Goal: Transaction & Acquisition: Obtain resource

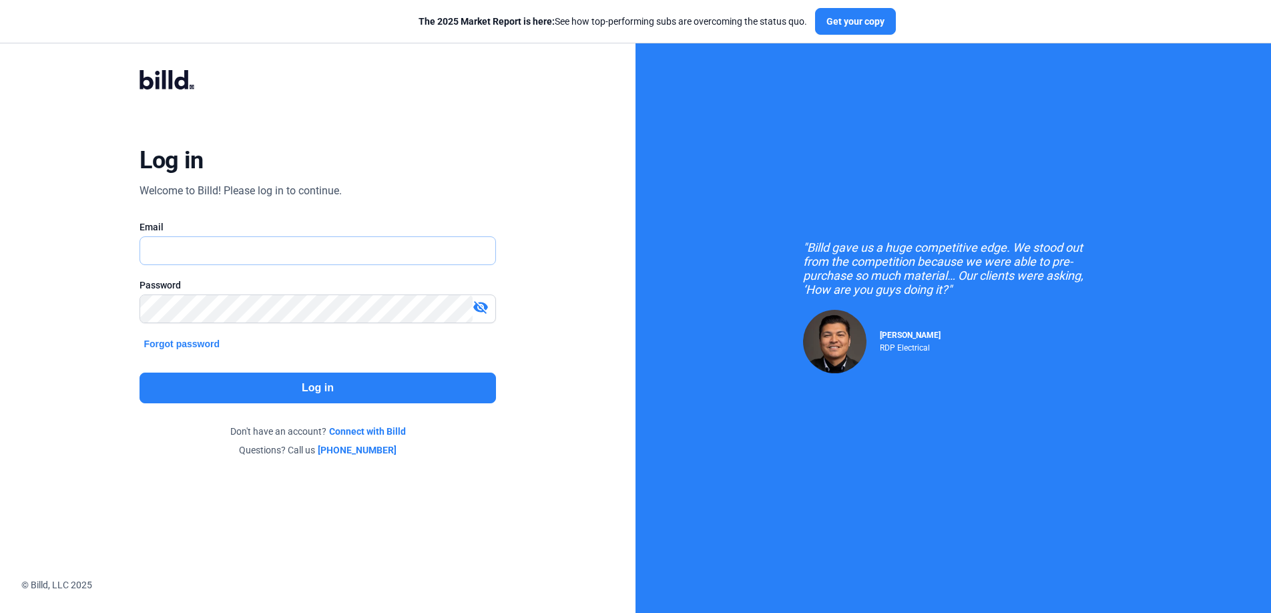
type input "[PERSON_NAME][EMAIL_ADDRESS][DOMAIN_NAME]"
click at [279, 395] on button "Log in" at bounding box center [318, 388] width 356 height 31
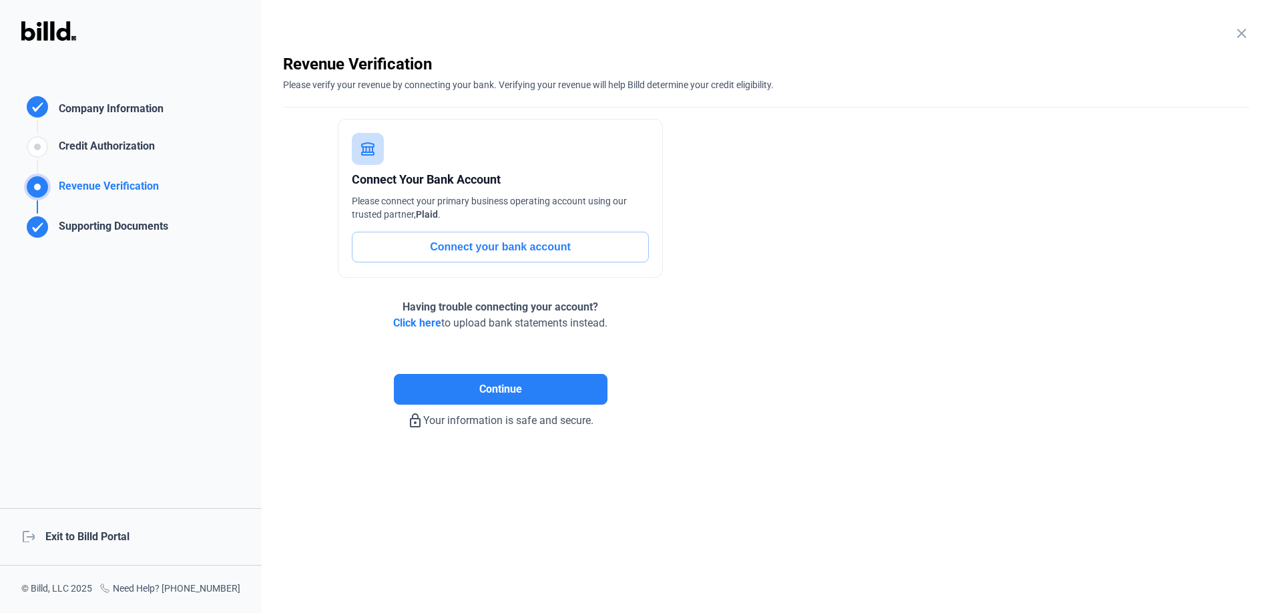
click at [67, 536] on div "logout Exit to Billd Portal" at bounding box center [131, 536] width 262 height 57
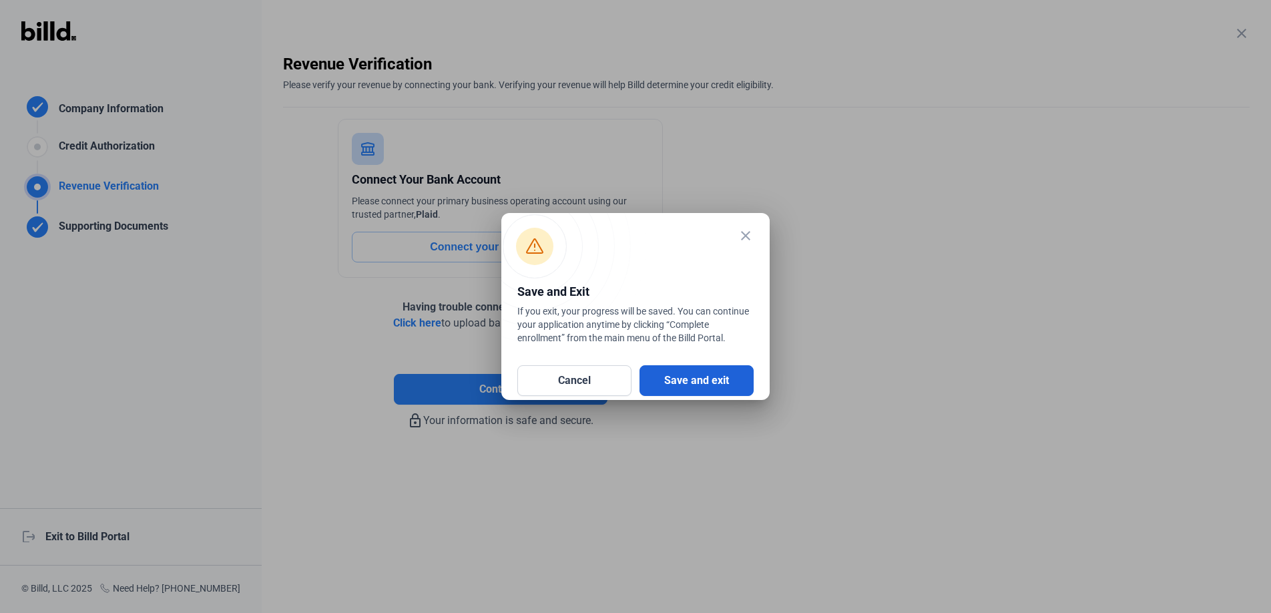
click at [692, 368] on button "Save and exit" at bounding box center [697, 380] width 114 height 31
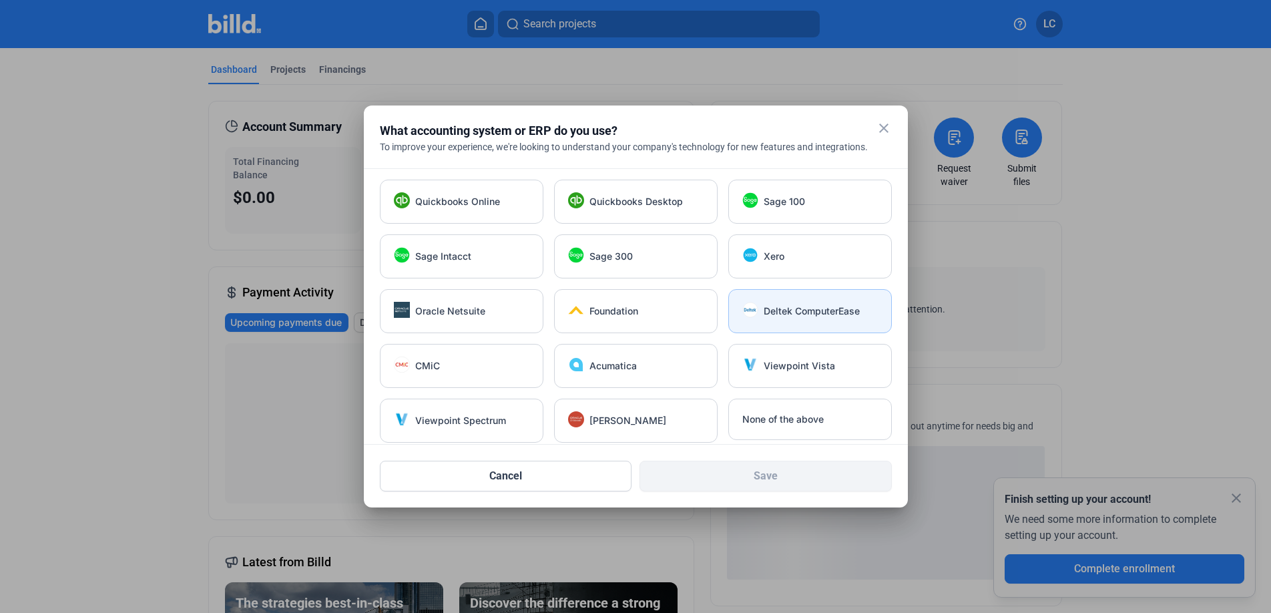
drag, startPoint x: 886, startPoint y: 127, endPoint x: 724, endPoint y: 316, distance: 248.6
click at [728, 309] on div "close What accounting system or ERP do you use? To improve your experience, we'…" at bounding box center [636, 307] width 512 height 370
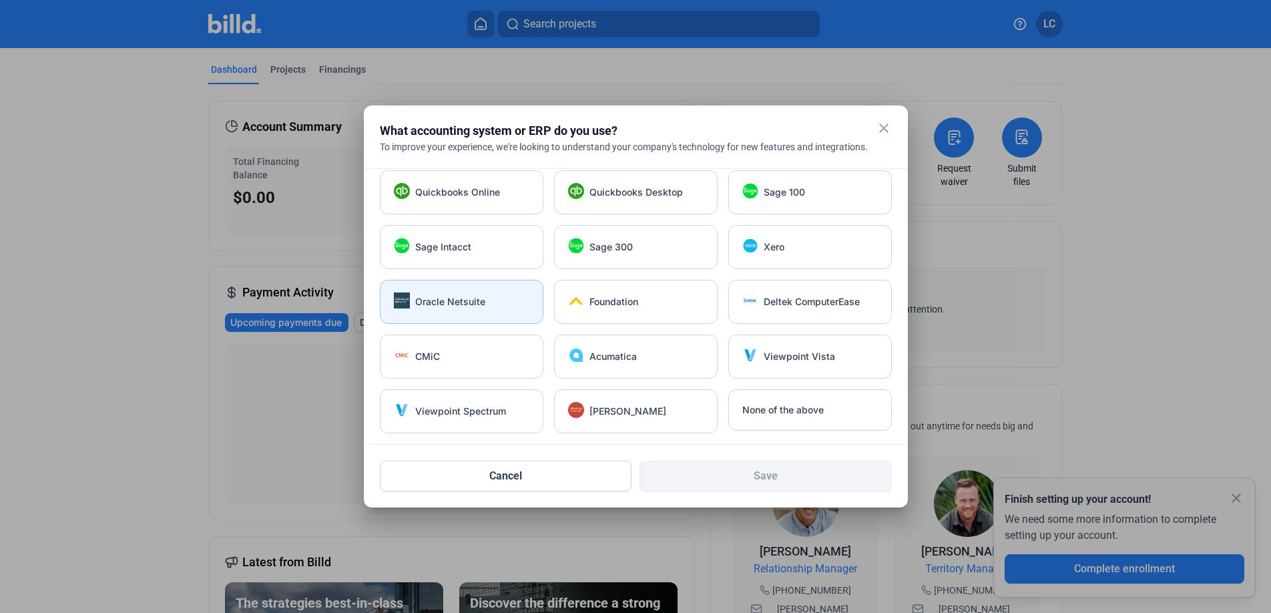
click at [491, 298] on div "Oracle Netsuite" at bounding box center [472, 301] width 114 height 13
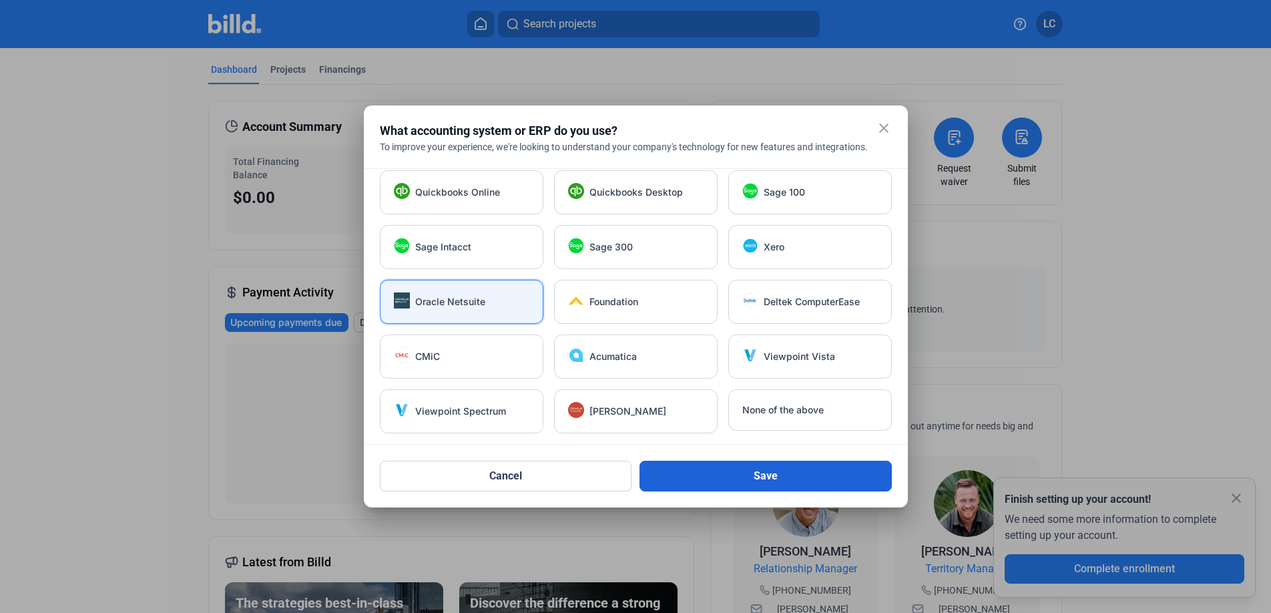
click at [825, 475] on button "Save" at bounding box center [766, 476] width 252 height 31
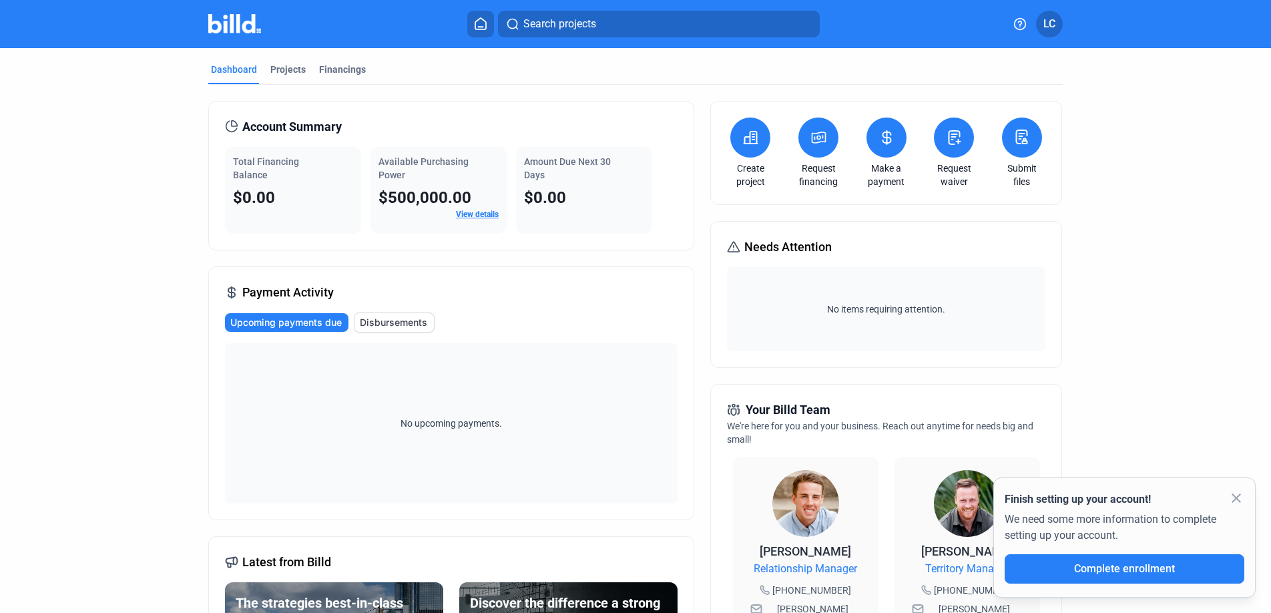
scroll to position [6, 0]
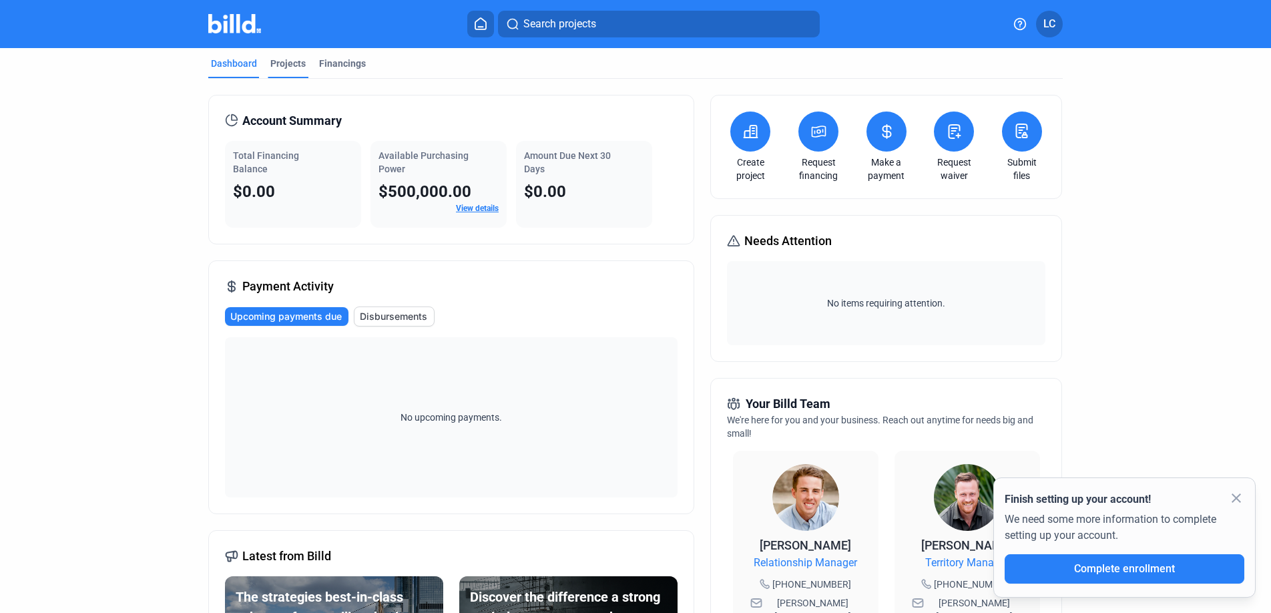
click at [285, 71] on div "Projects" at bounding box center [288, 67] width 41 height 21
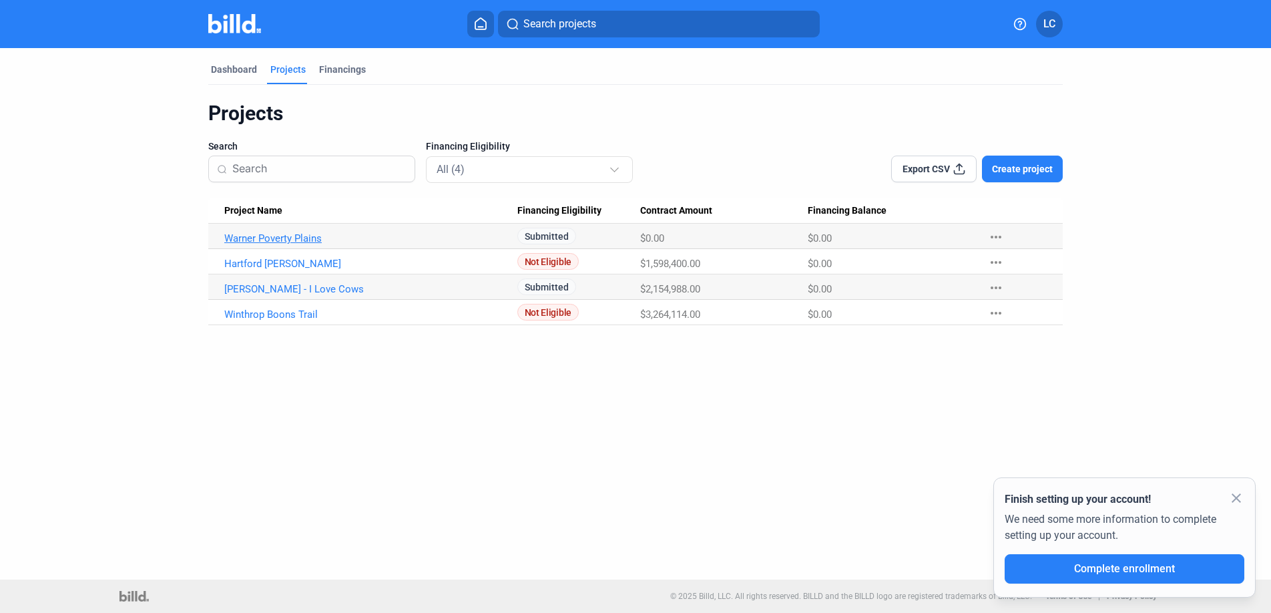
click at [299, 241] on link "Warner Poverty Plains" at bounding box center [370, 238] width 293 height 12
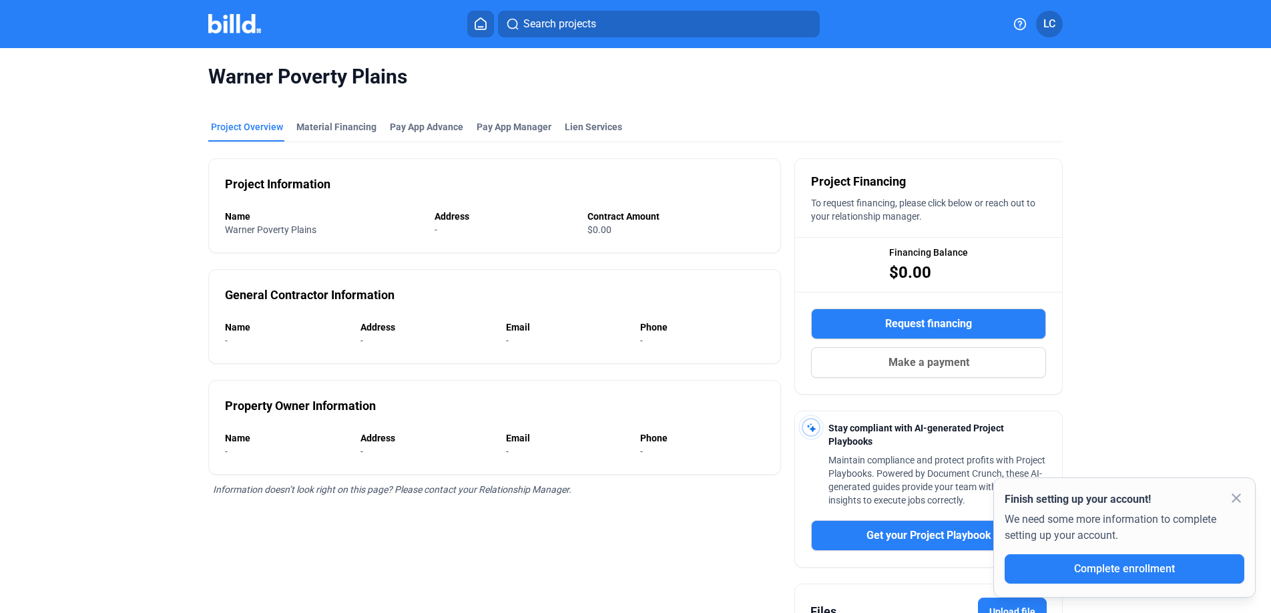
click at [909, 329] on span "Request financing" at bounding box center [928, 324] width 87 height 16
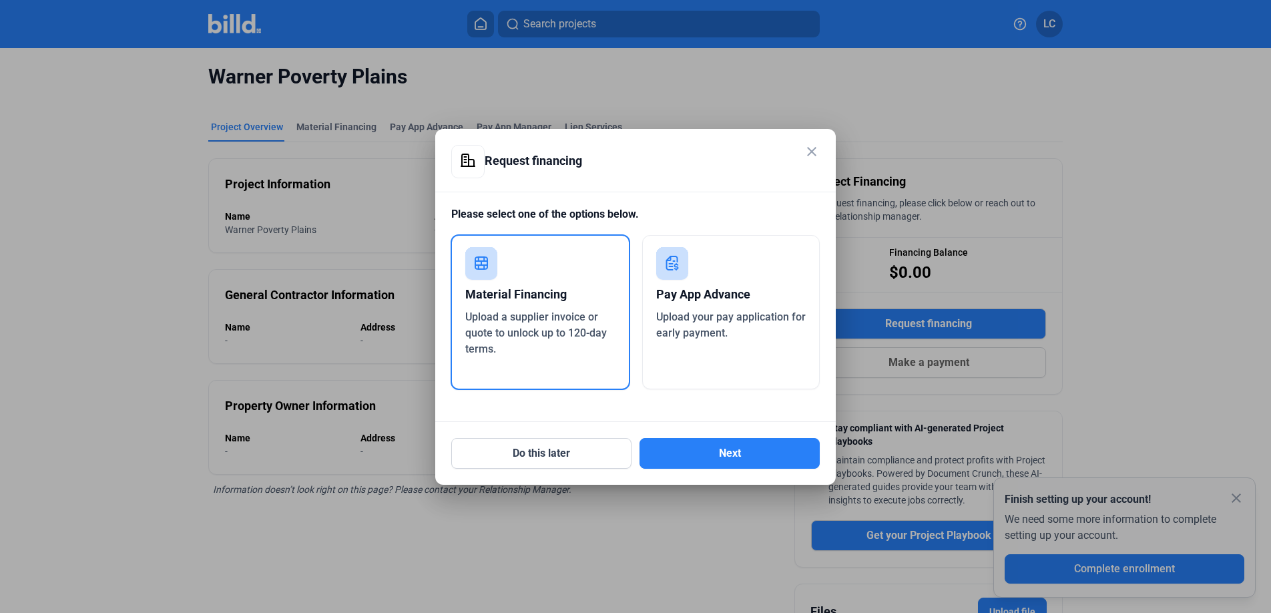
click at [586, 361] on div "Material Financing Upload a supplier invoice or quote to unlock up to 120-day t…" at bounding box center [541, 312] width 180 height 156
click at [724, 441] on button "Next" at bounding box center [730, 453] width 180 height 31
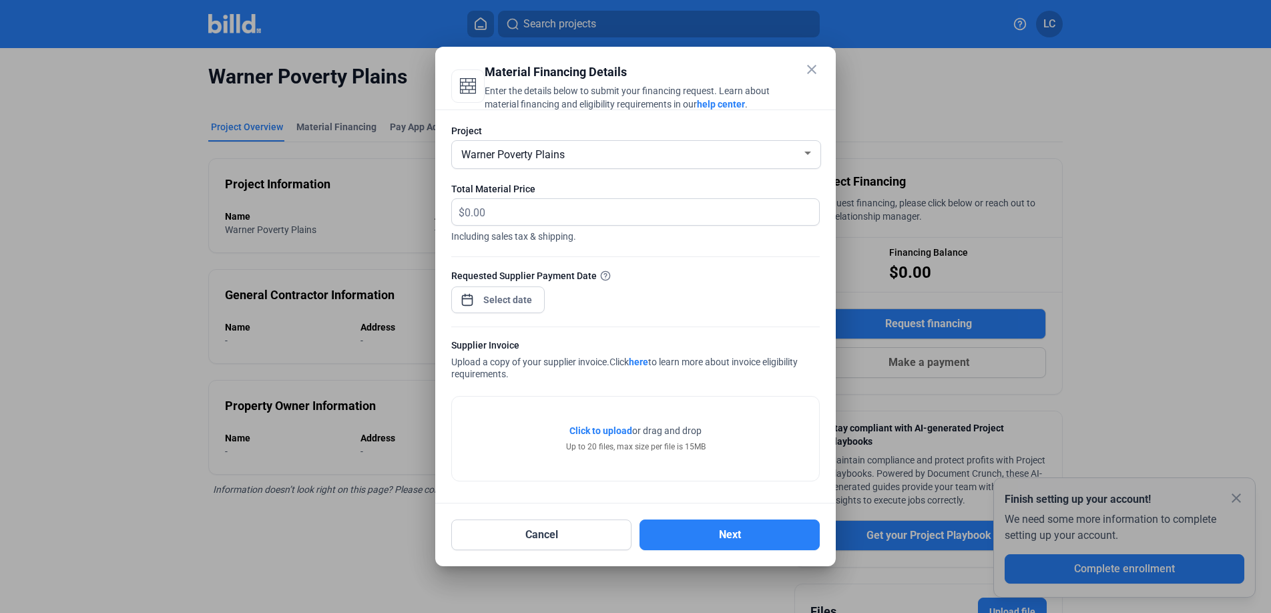
click at [646, 362] on link "here" at bounding box center [638, 362] width 19 height 11
